Goal: Find contact information: Find contact information

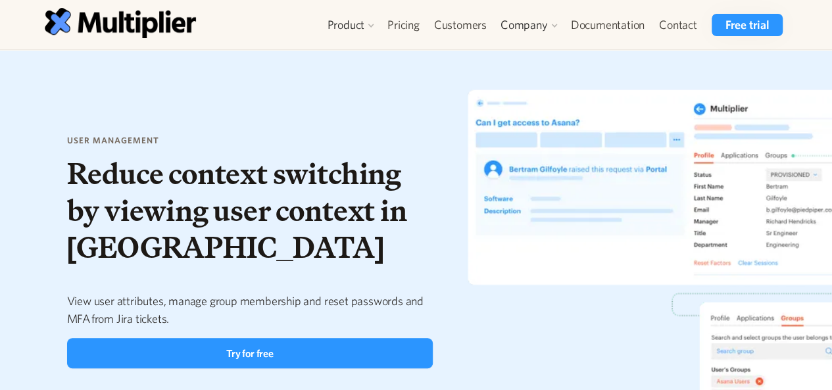
click at [422, 56] on div "user management Reduce context switching by viewing user context in Jira View u…" at bounding box center [416, 251] width 832 height 403
click at [670, 26] on link "Contact" at bounding box center [678, 25] width 53 height 22
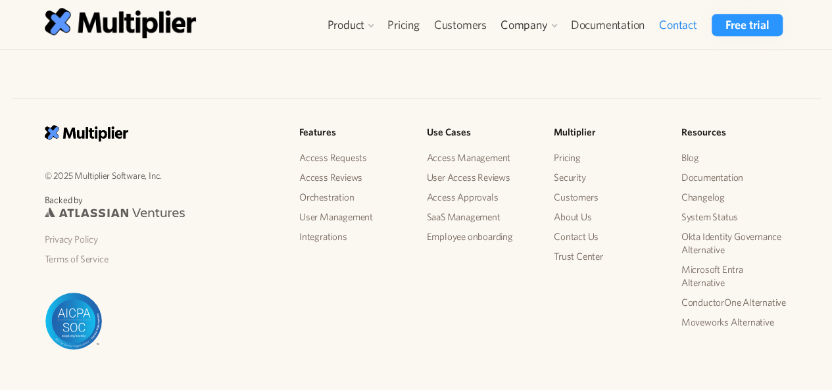
scroll to position [455, 0]
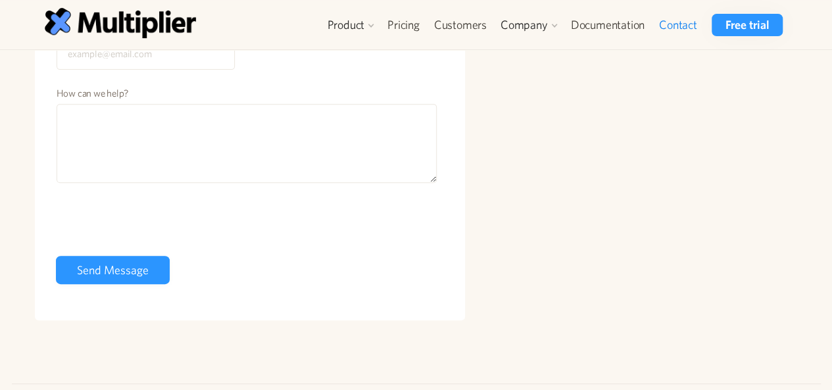
scroll to position [0, 0]
